Goal: Task Accomplishment & Management: Use online tool/utility

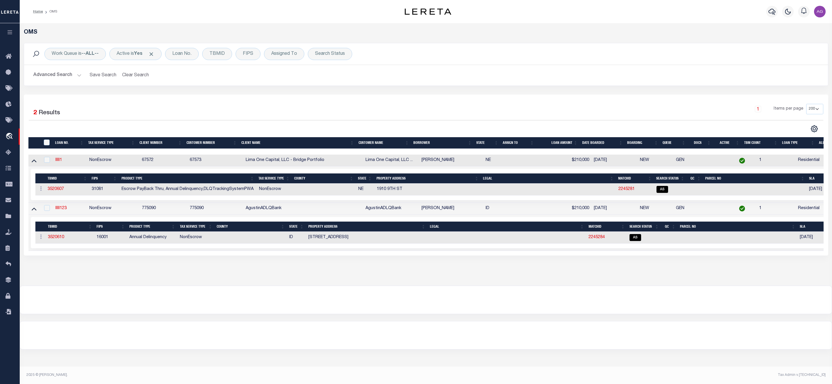
select select "200"
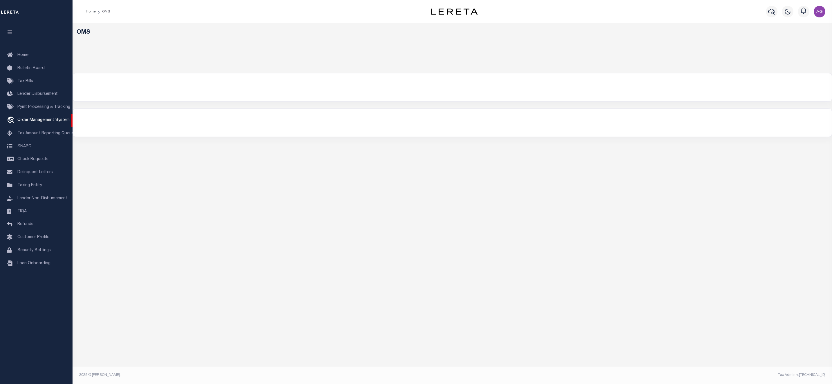
select select "200"
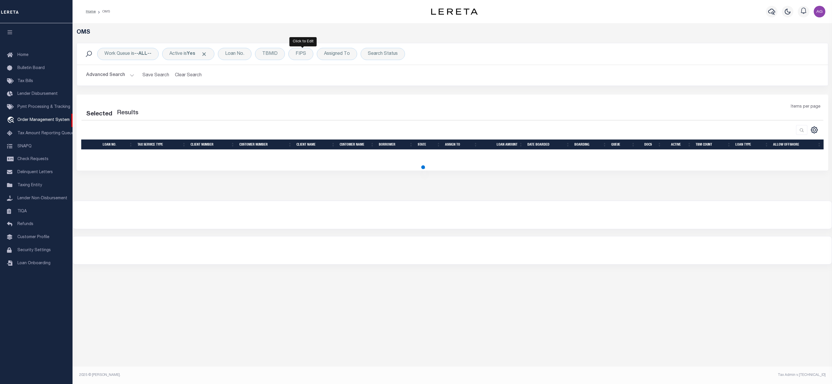
select select "200"
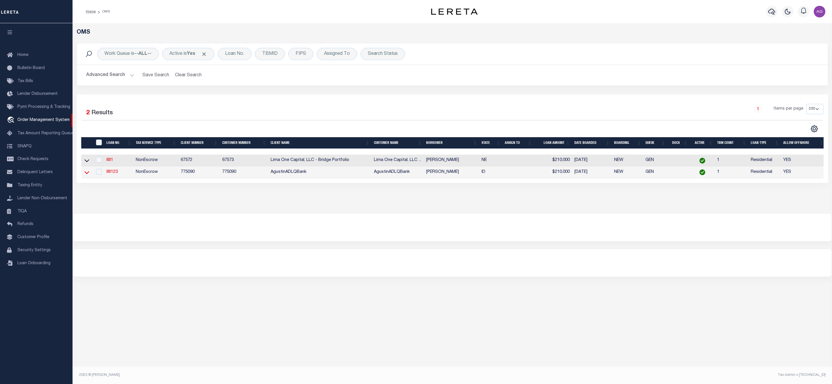
click at [86, 173] on icon at bounding box center [86, 172] width 5 height 6
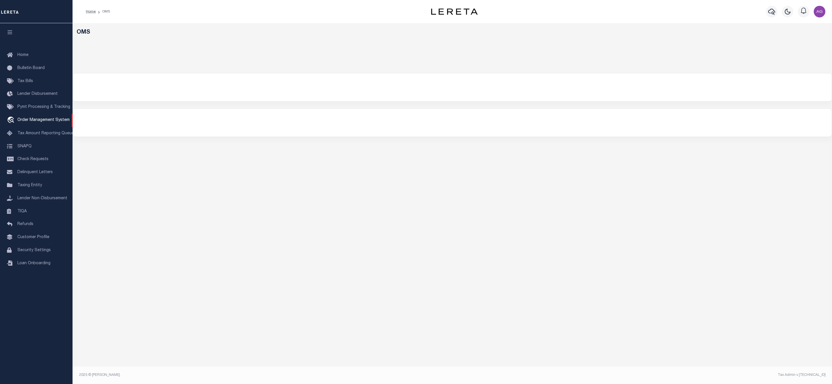
select select "200"
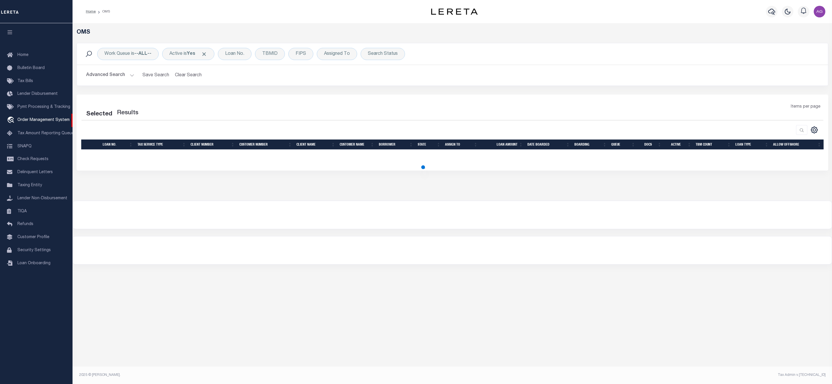
select select "200"
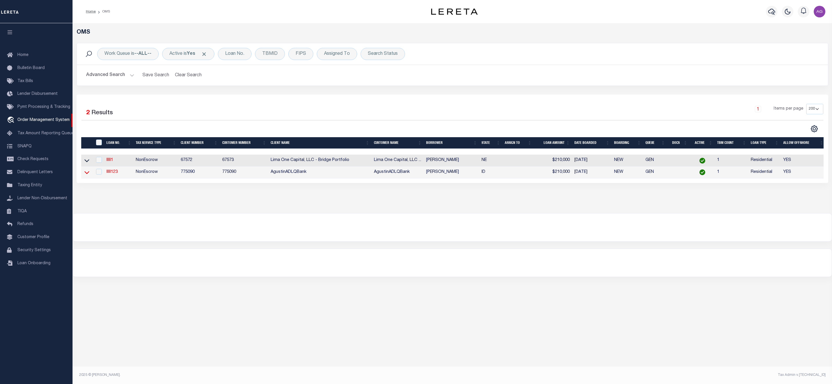
click at [87, 174] on icon at bounding box center [86, 172] width 5 height 3
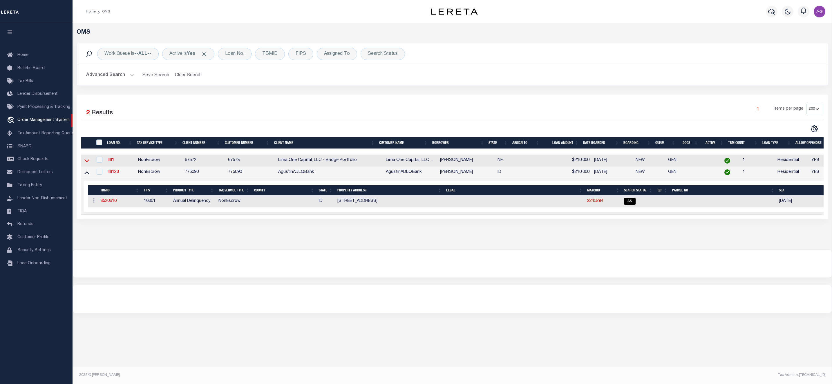
click at [88, 162] on icon at bounding box center [86, 160] width 5 height 3
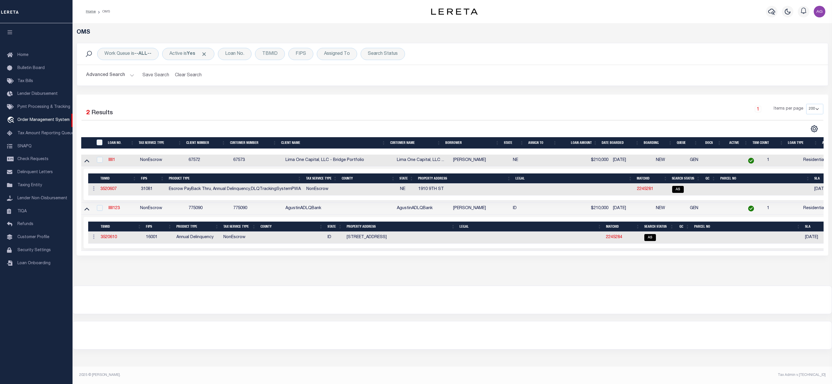
click at [88, 162] on icon at bounding box center [86, 160] width 5 height 6
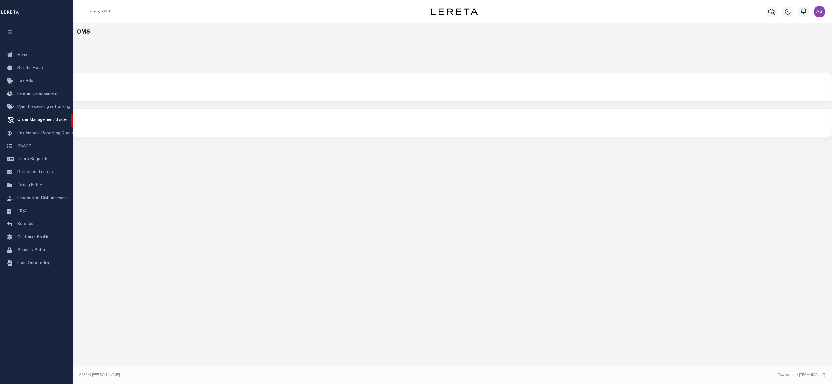
select select "200"
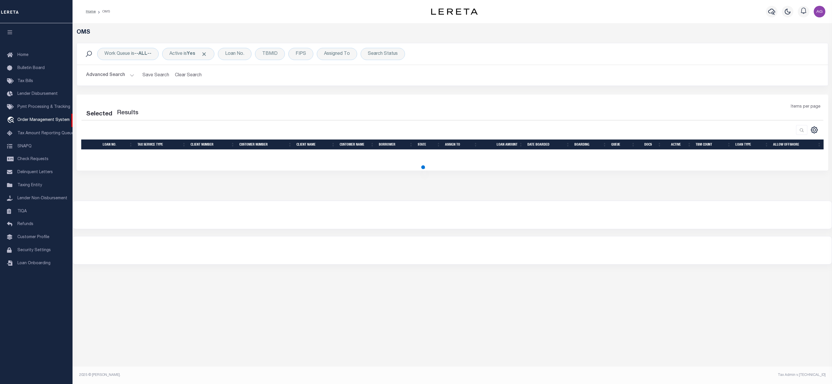
select select "200"
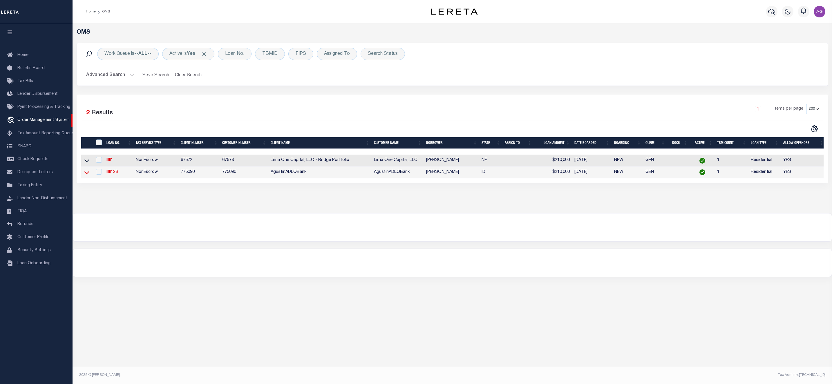
click at [87, 173] on icon at bounding box center [86, 172] width 5 height 6
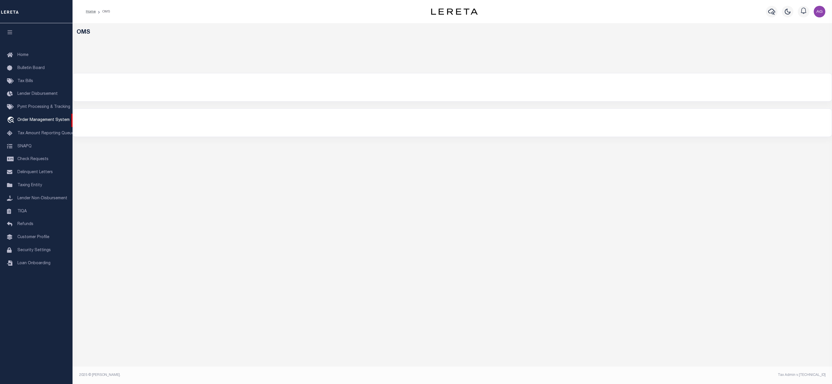
select select "200"
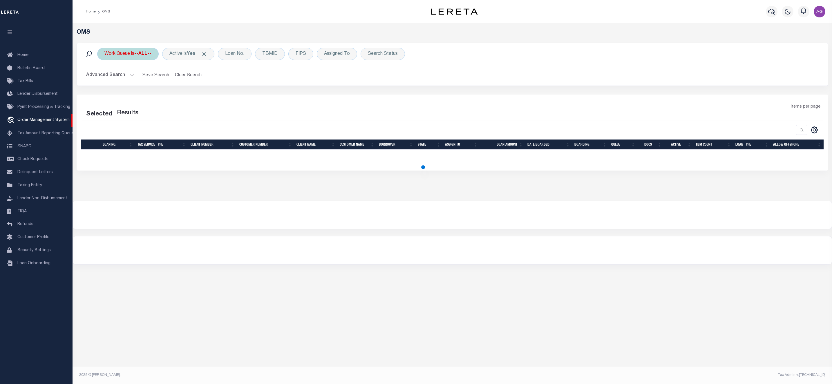
select select "200"
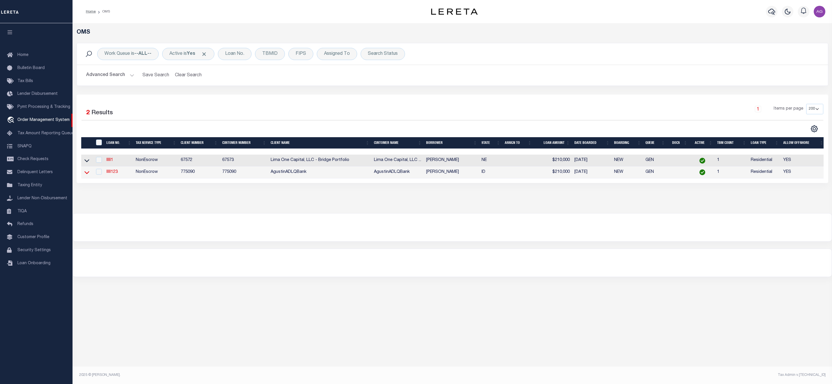
click at [84, 174] on icon at bounding box center [86, 172] width 5 height 6
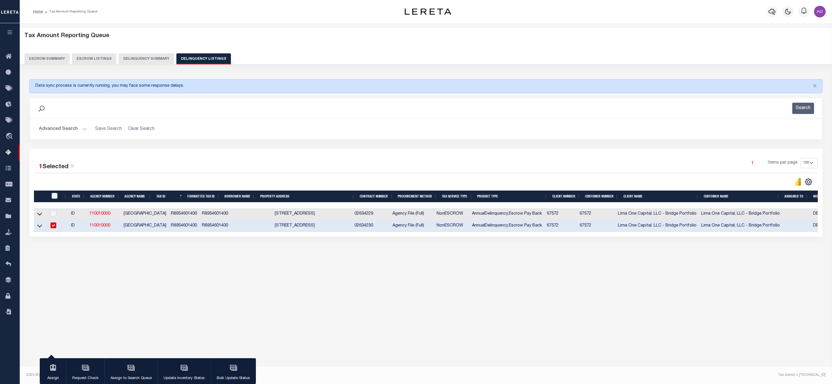
select select "100"
click at [280, 288] on div "Tax Amount Reporting Queue Escrow Summary Escrow Listings" at bounding box center [426, 156] width 812 height 266
click at [773, 237] on div "1 Selected 2 Results 1 Items per page 10 25 50 100 500" at bounding box center [425, 192] width 793 height 88
click at [40, 228] on icon at bounding box center [39, 226] width 5 height 6
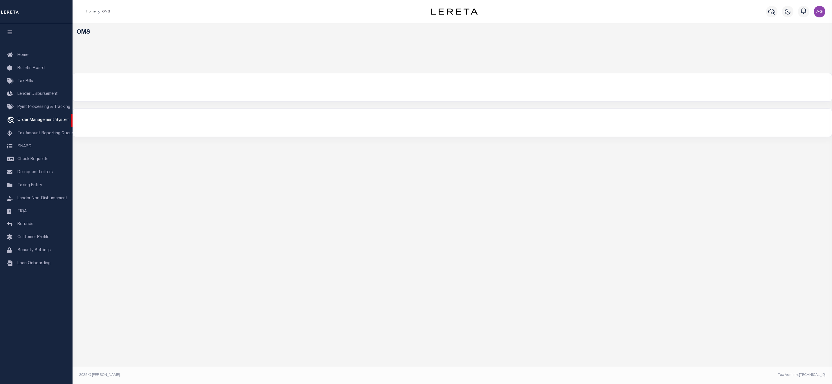
select select "200"
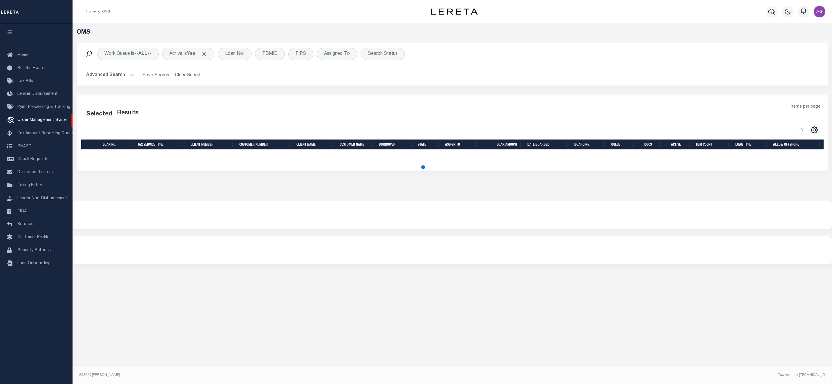
select select "200"
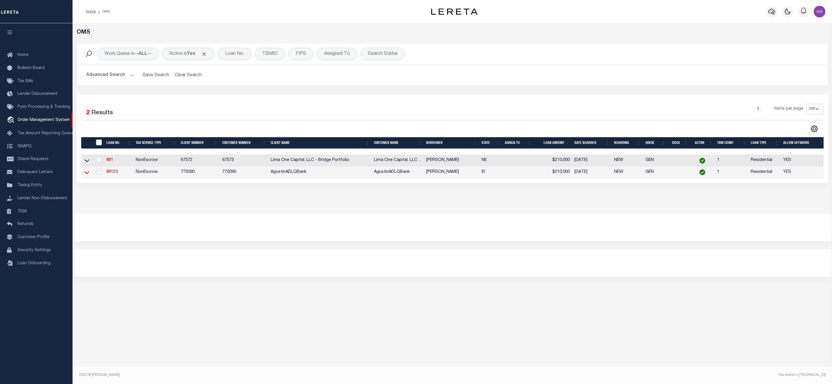
click at [87, 172] on icon at bounding box center [86, 172] width 5 height 6
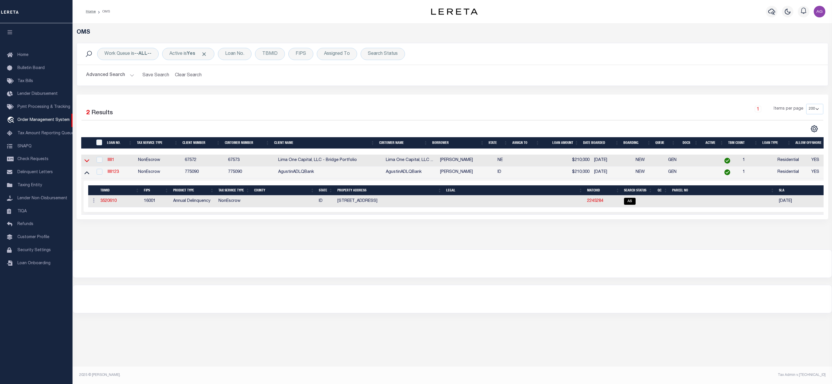
click at [86, 163] on icon at bounding box center [86, 160] width 5 height 6
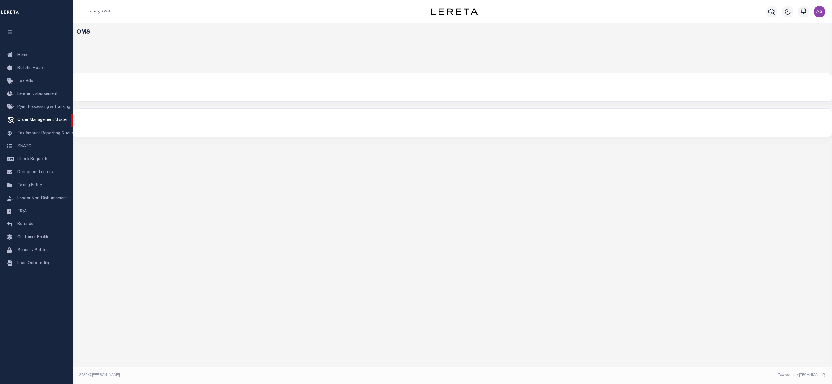
select select "200"
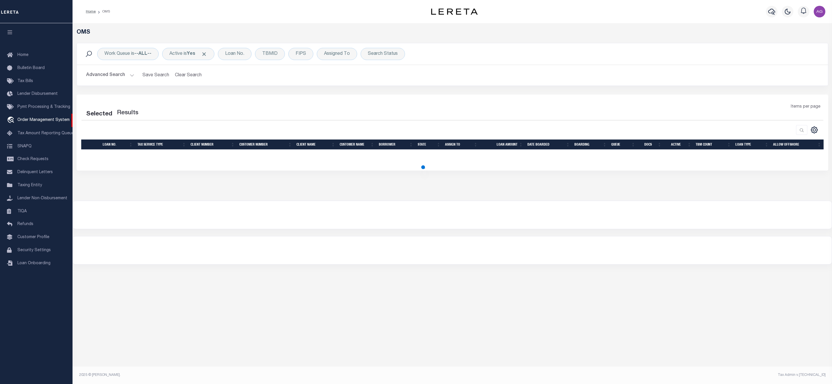
select select "200"
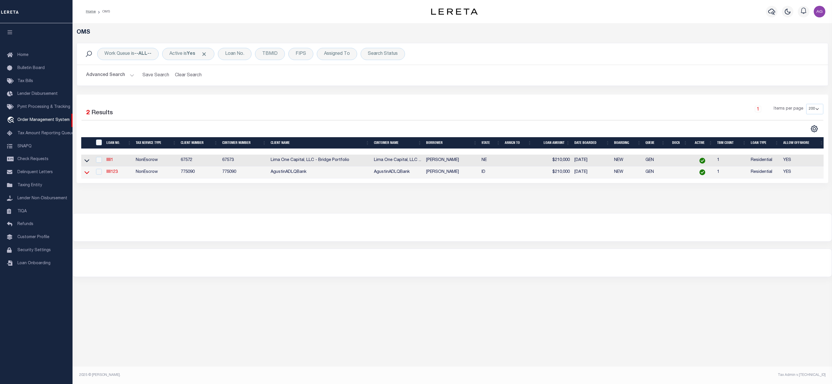
click at [86, 174] on icon at bounding box center [86, 172] width 5 height 6
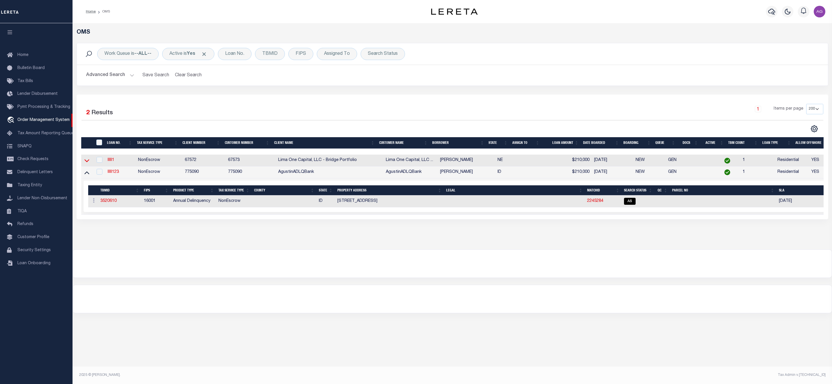
click at [88, 163] on icon at bounding box center [86, 160] width 5 height 6
